Goal: Find contact information: Obtain details needed to contact an individual or organization

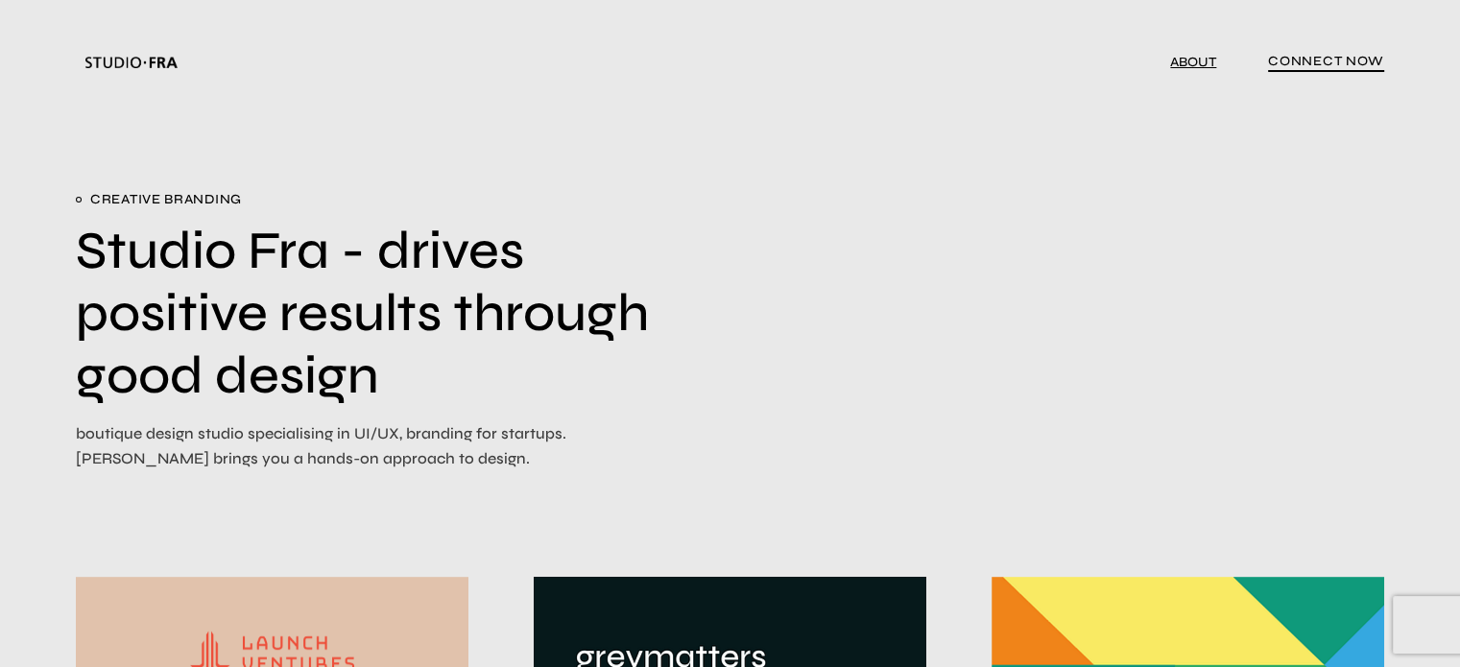
click at [1182, 60] on link "ABOUT" at bounding box center [1193, 62] width 46 height 16
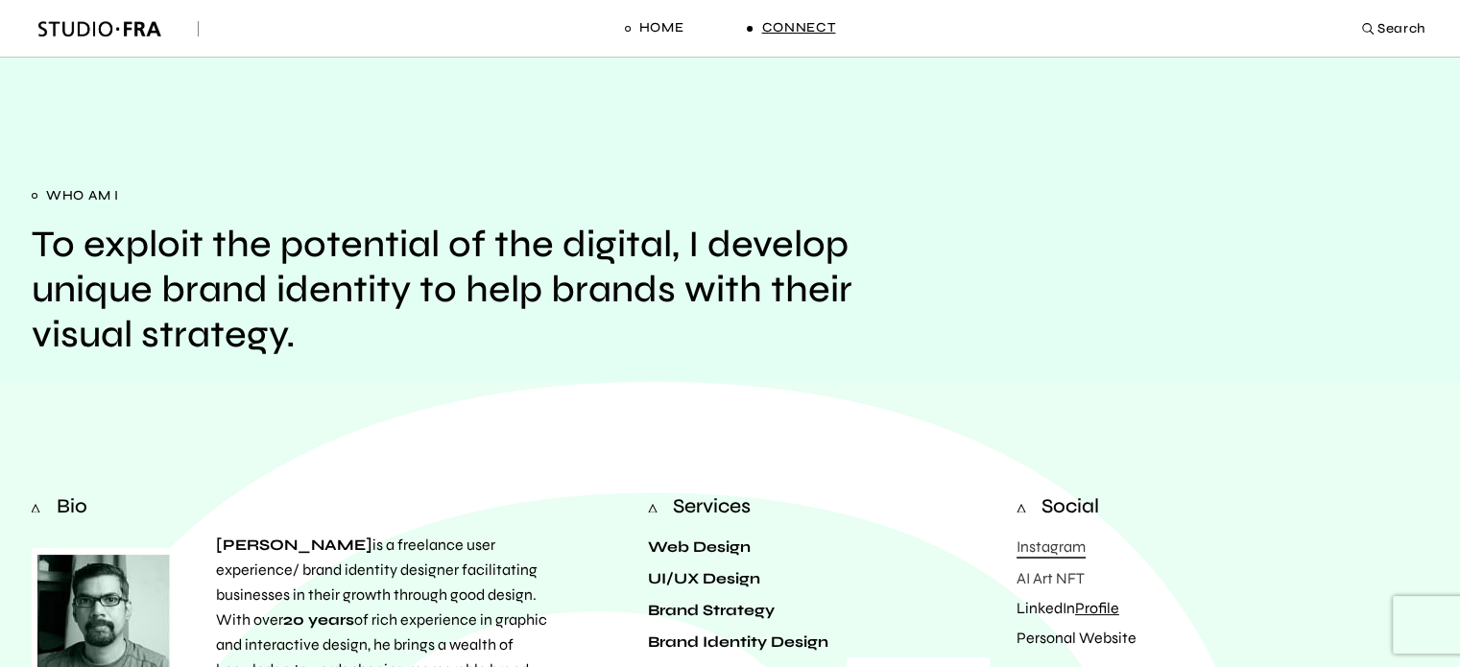
click at [793, 32] on span "Connect" at bounding box center [798, 27] width 74 height 19
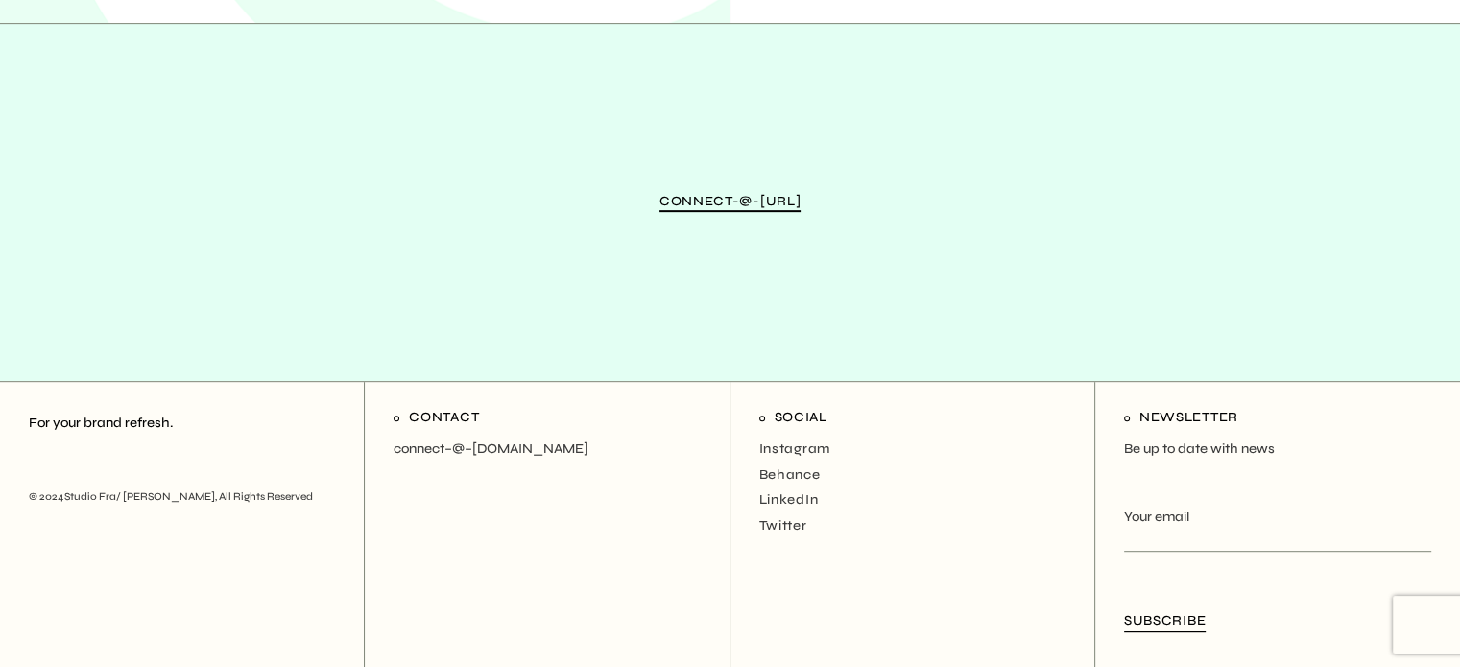
scroll to position [862, 0]
drag, startPoint x: 589, startPoint y: 444, endPoint x: 388, endPoint y: 447, distance: 200.7
click at [388, 447] on div "Contact connect–@–studiofra.com" at bounding box center [547, 526] width 365 height 287
copy p "connect–@–studiofra.com"
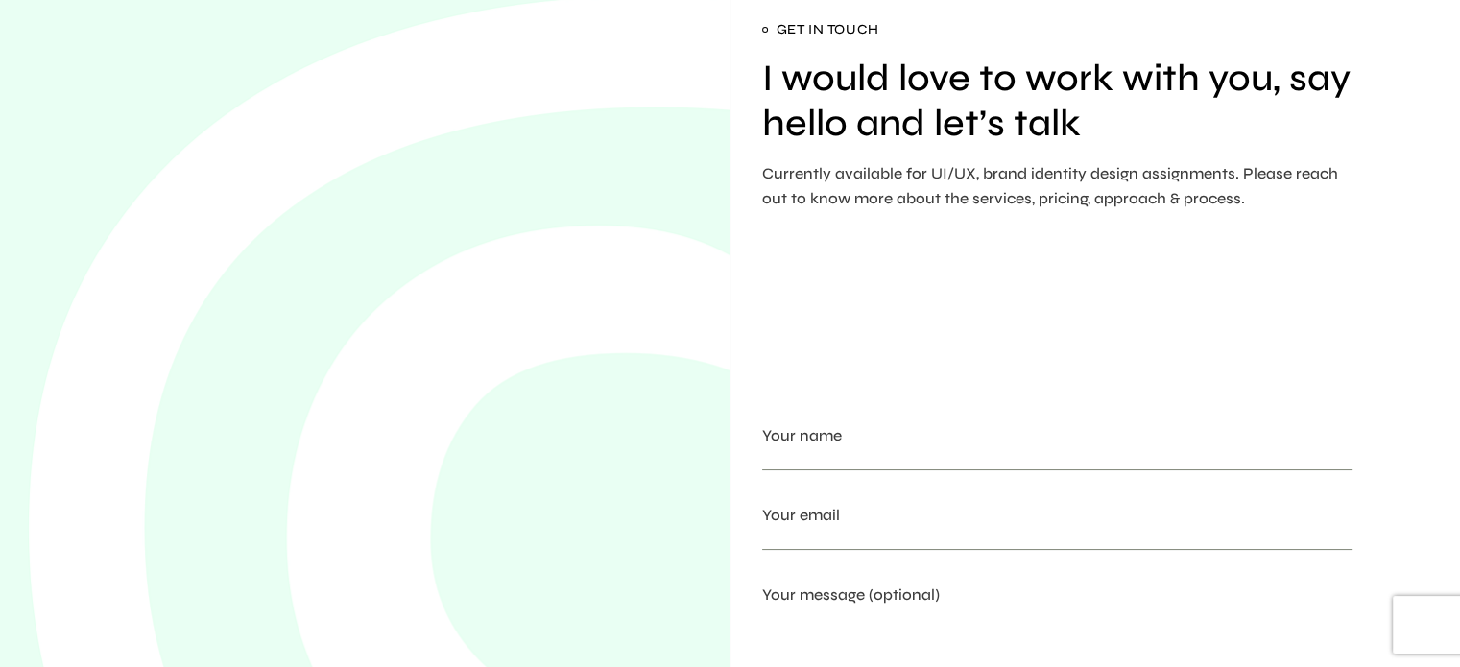
scroll to position [0, 0]
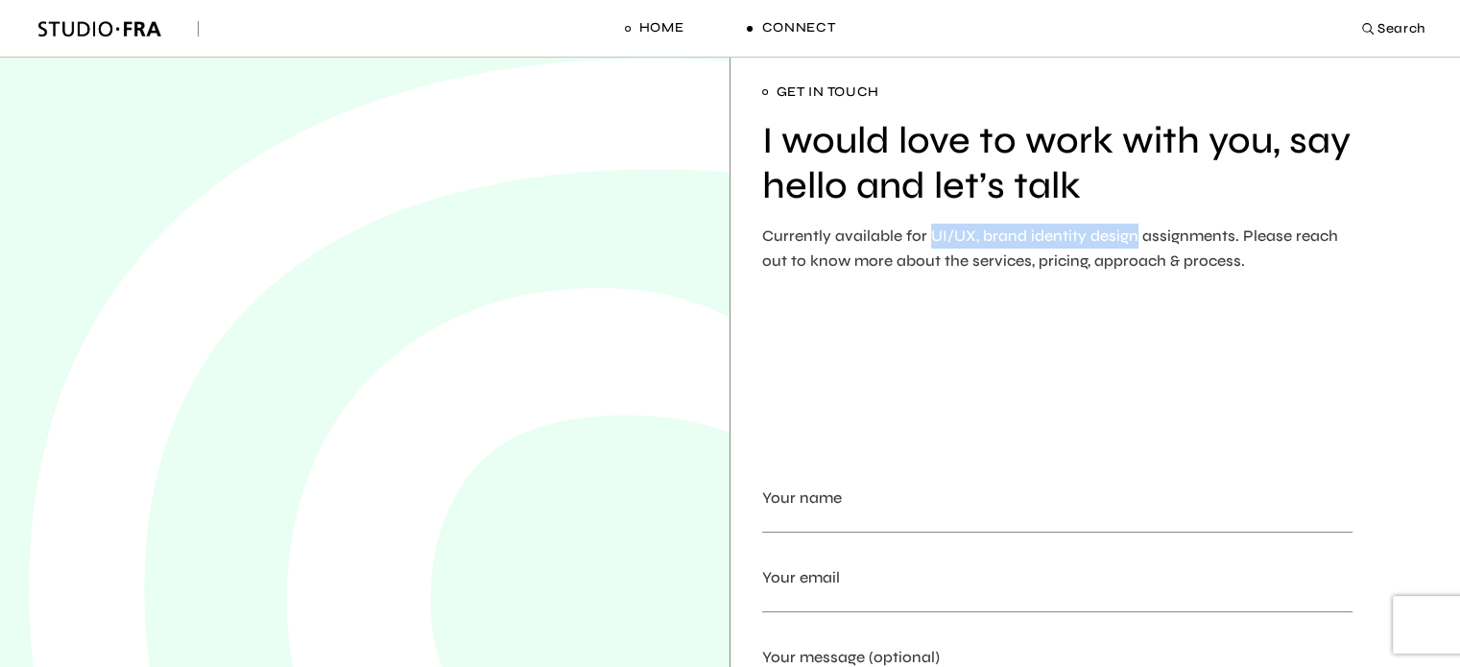
drag, startPoint x: 927, startPoint y: 232, endPoint x: 1127, endPoint y: 231, distance: 199.7
click at [1127, 231] on p "Currently available for UI/UX, brand identity design assignments. Please reach …" at bounding box center [1059, 249] width 595 height 50
copy p "UI/UX, brand identity design"
click at [667, 36] on span "Home" at bounding box center [661, 27] width 45 height 19
click at [651, 25] on span "Home" at bounding box center [661, 27] width 45 height 19
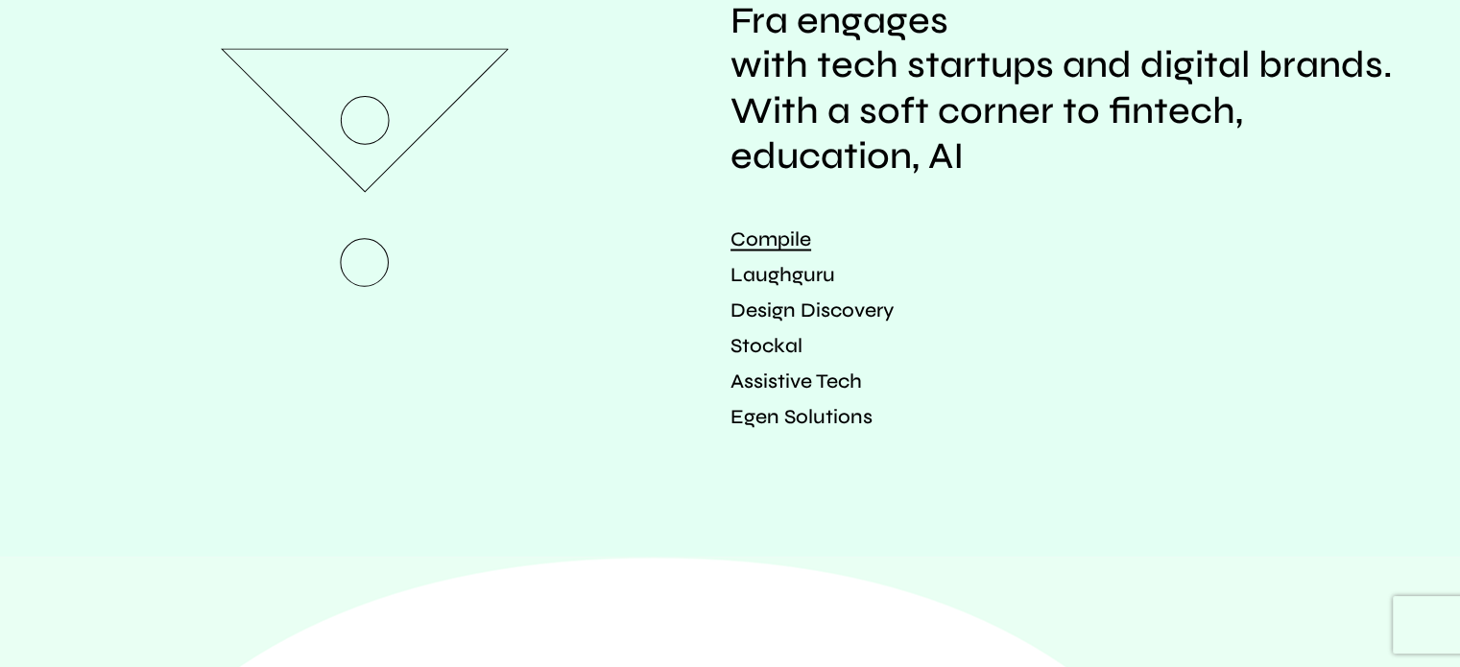
scroll to position [3552, 0]
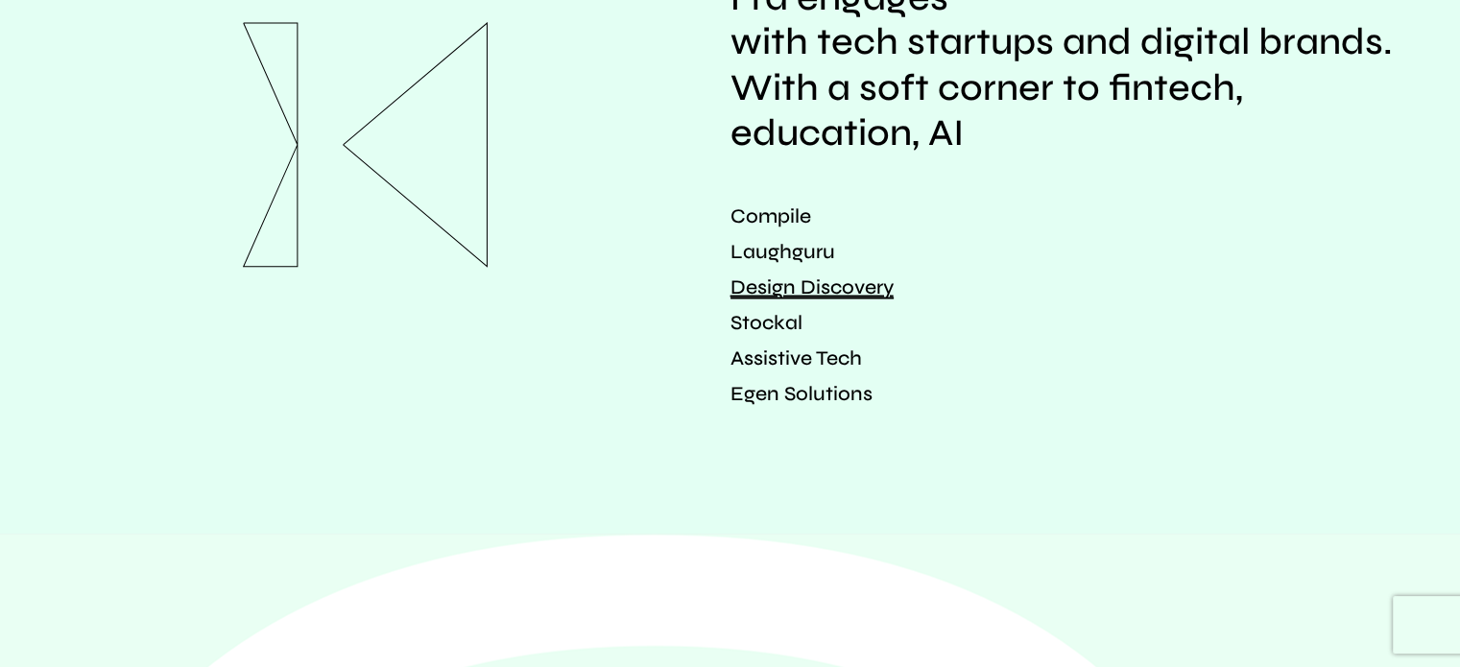
click at [765, 275] on link "Design Discovery" at bounding box center [812, 287] width 163 height 24
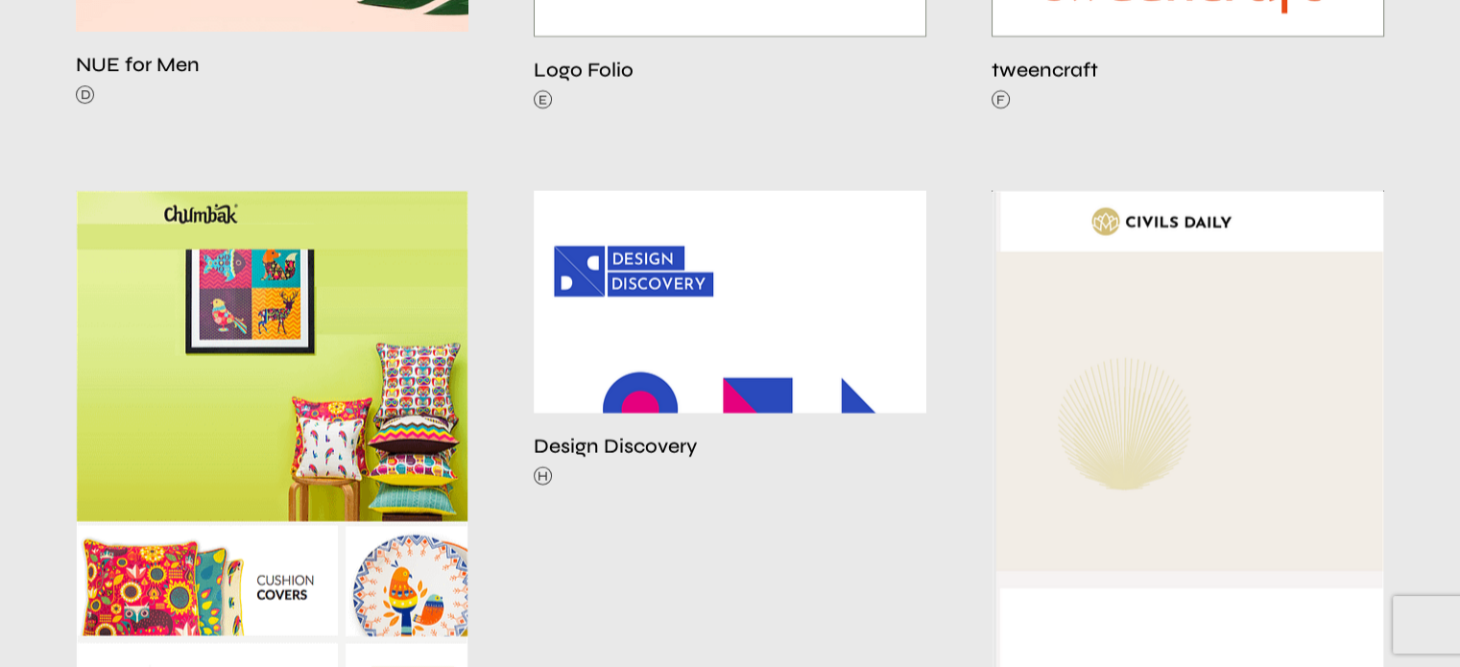
scroll to position [1632, 0]
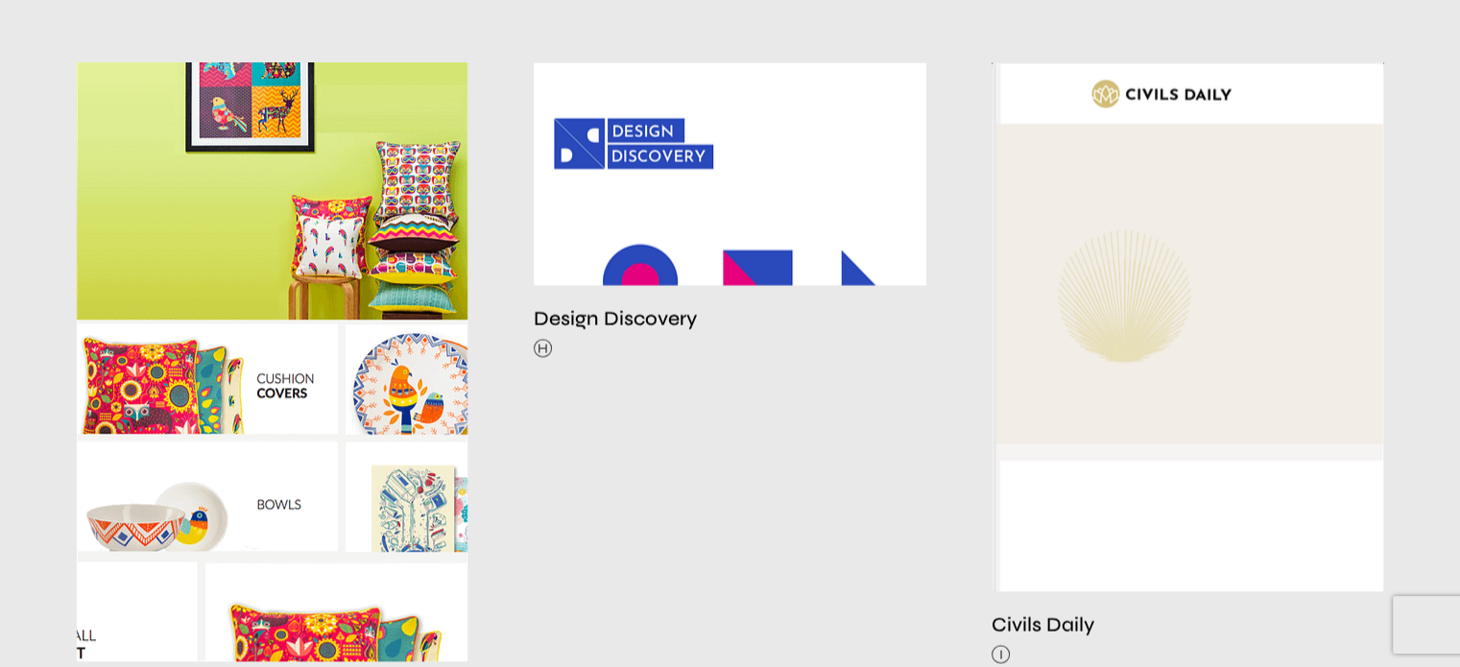
click at [280, 255] on img at bounding box center [272, 325] width 393 height 674
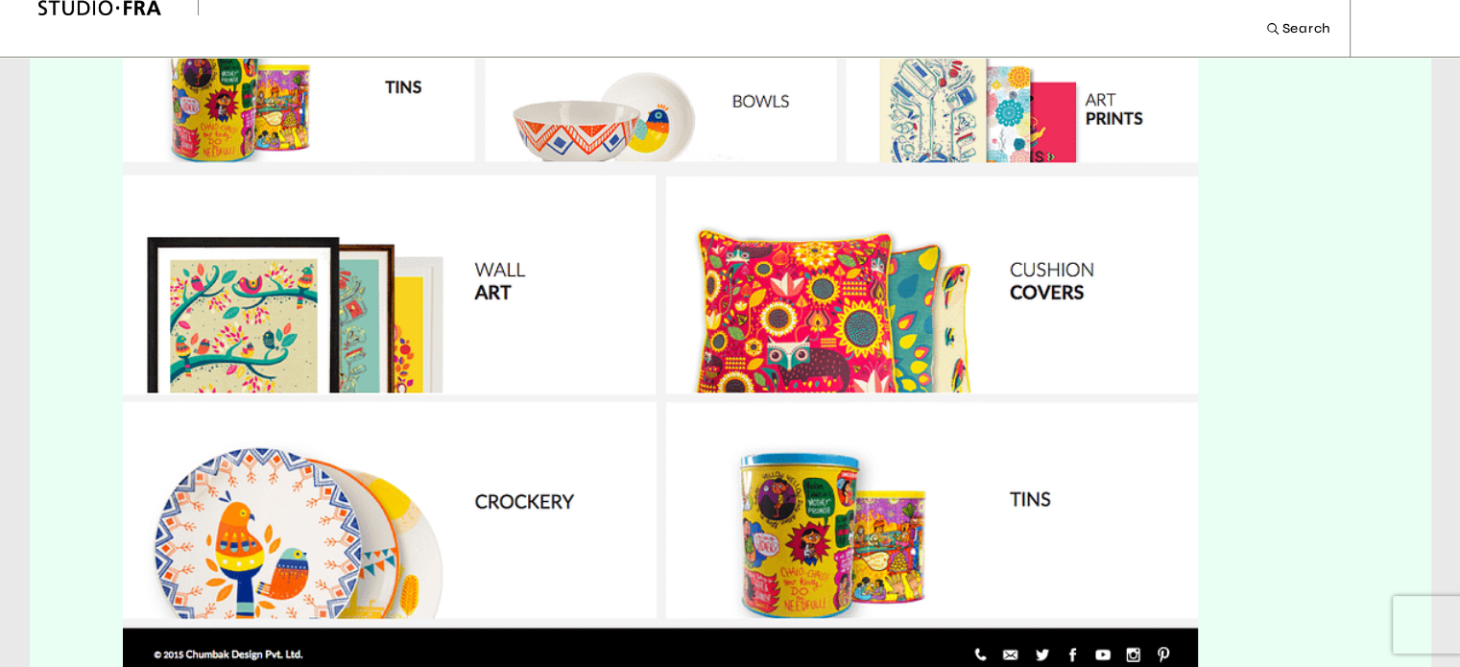
click at [531, 252] on img at bounding box center [660, 59] width 1075 height 1243
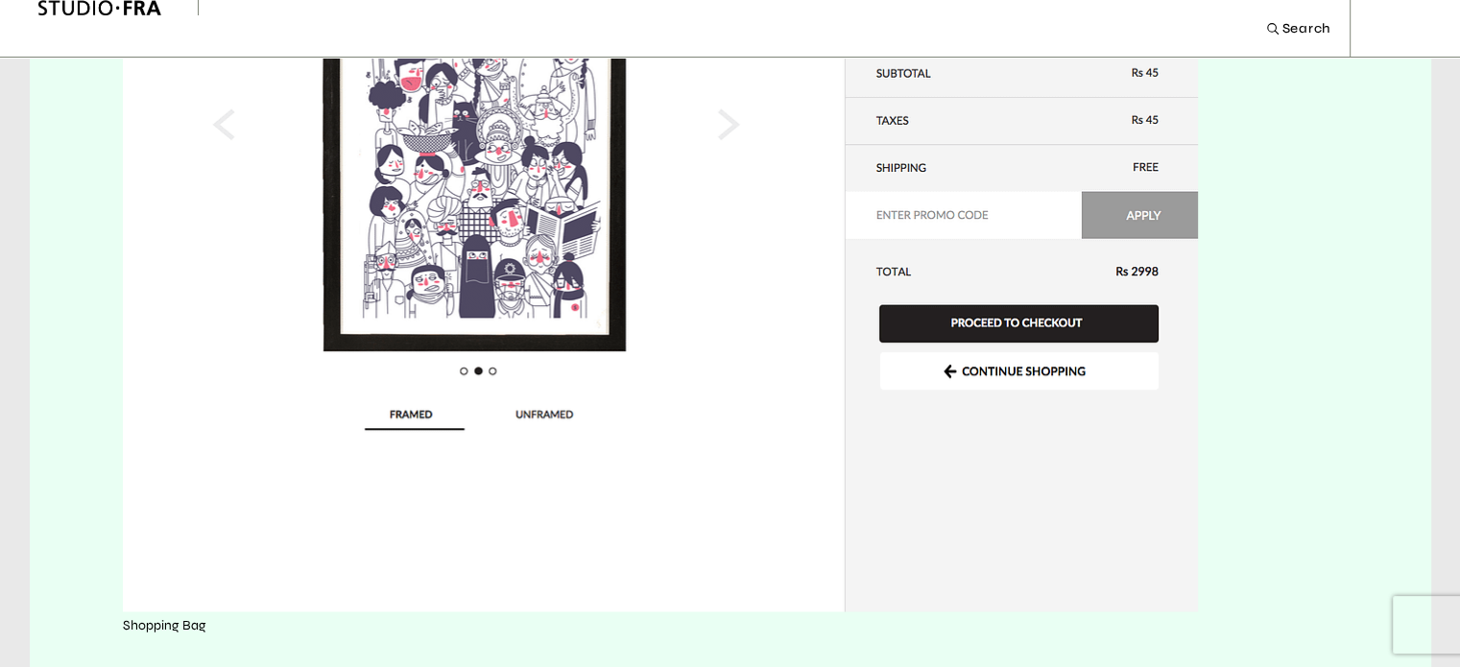
scroll to position [3360, 0]
